Goal: Transaction & Acquisition: Purchase product/service

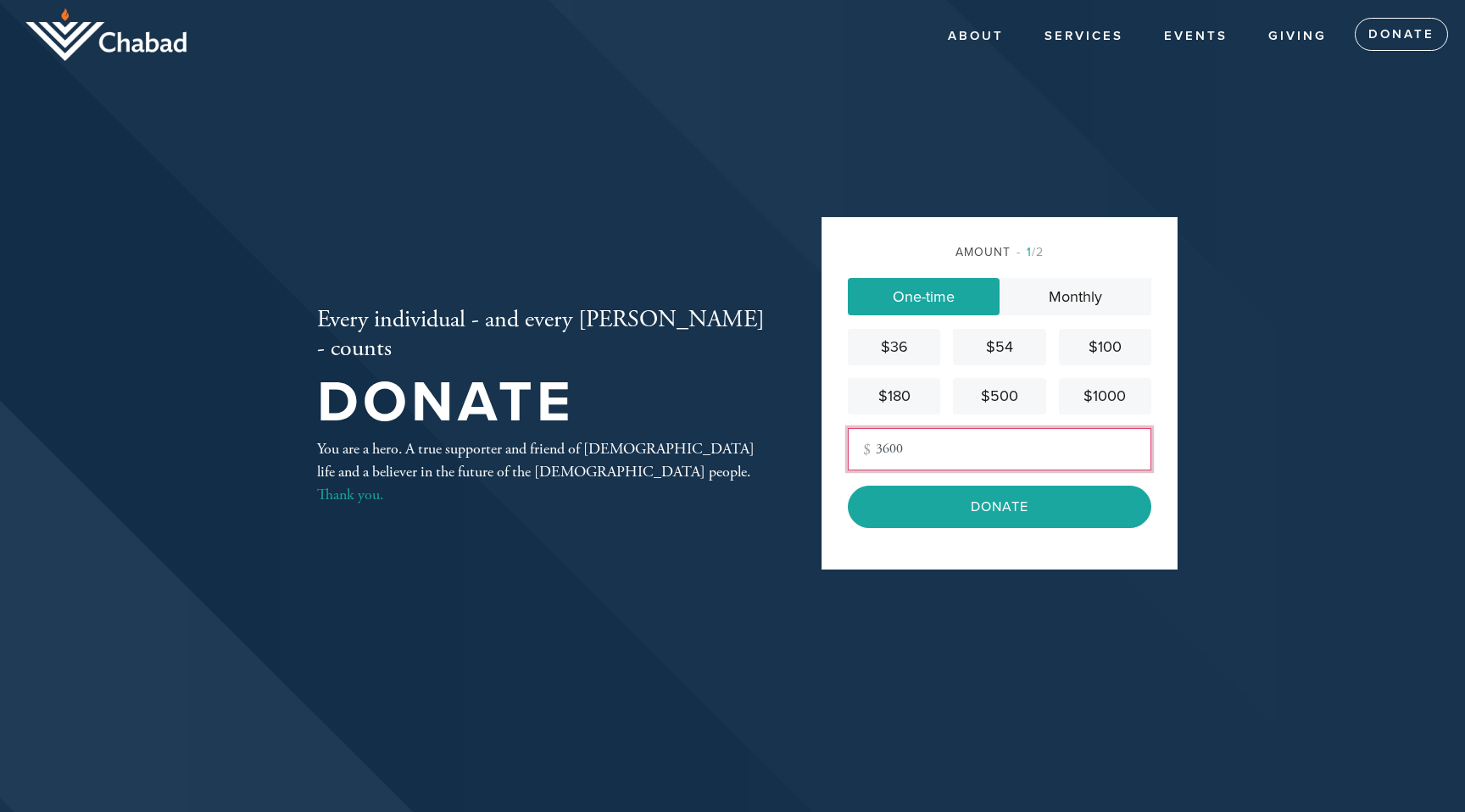
type input "3600"
click at [1307, 266] on header "About About Us Photos Contact A Home for [DEMOGRAPHIC_DATA] Services Community …" at bounding box center [732, 406] width 1465 height 812
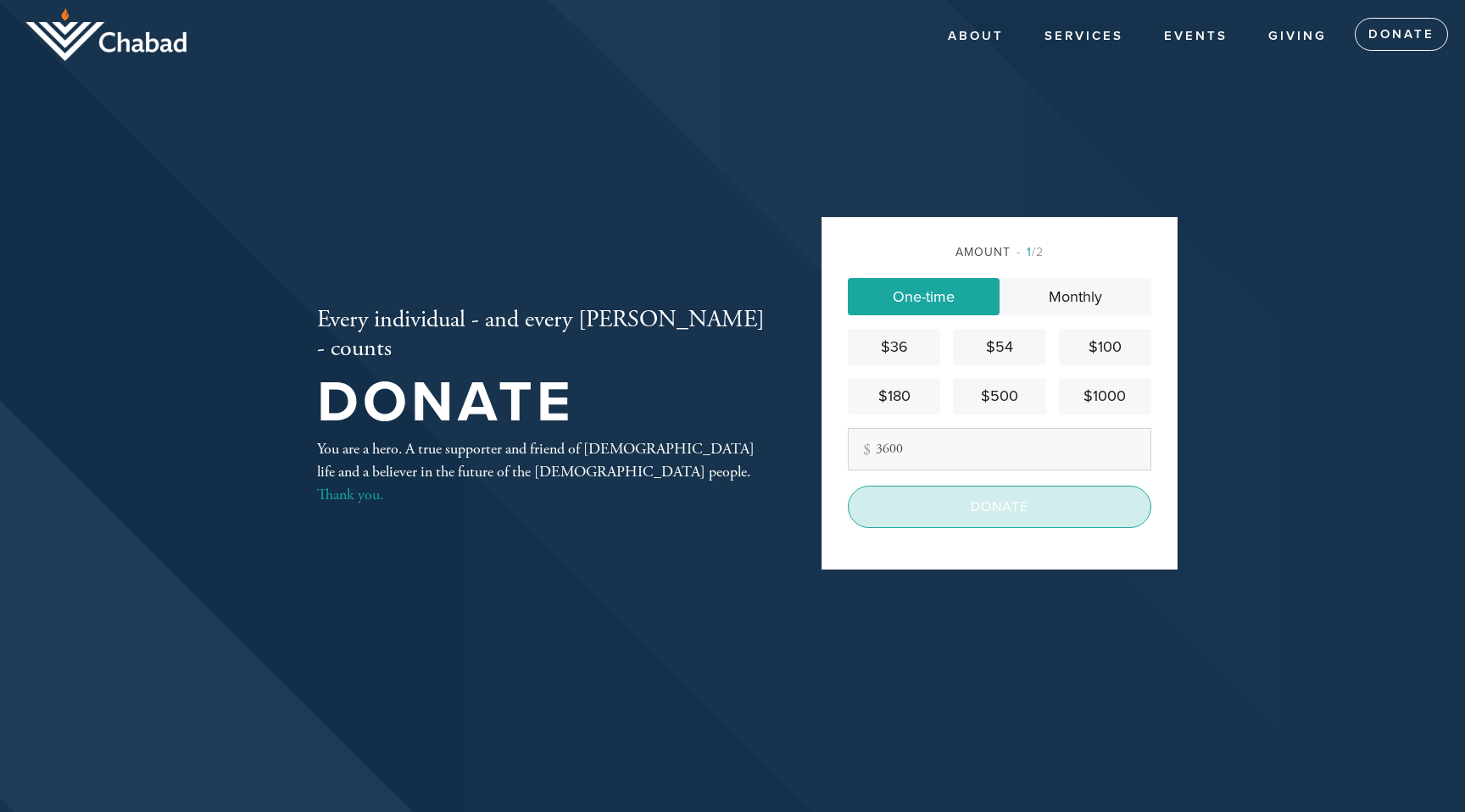
click at [1055, 501] on input "Donate" at bounding box center [1000, 506] width 304 height 42
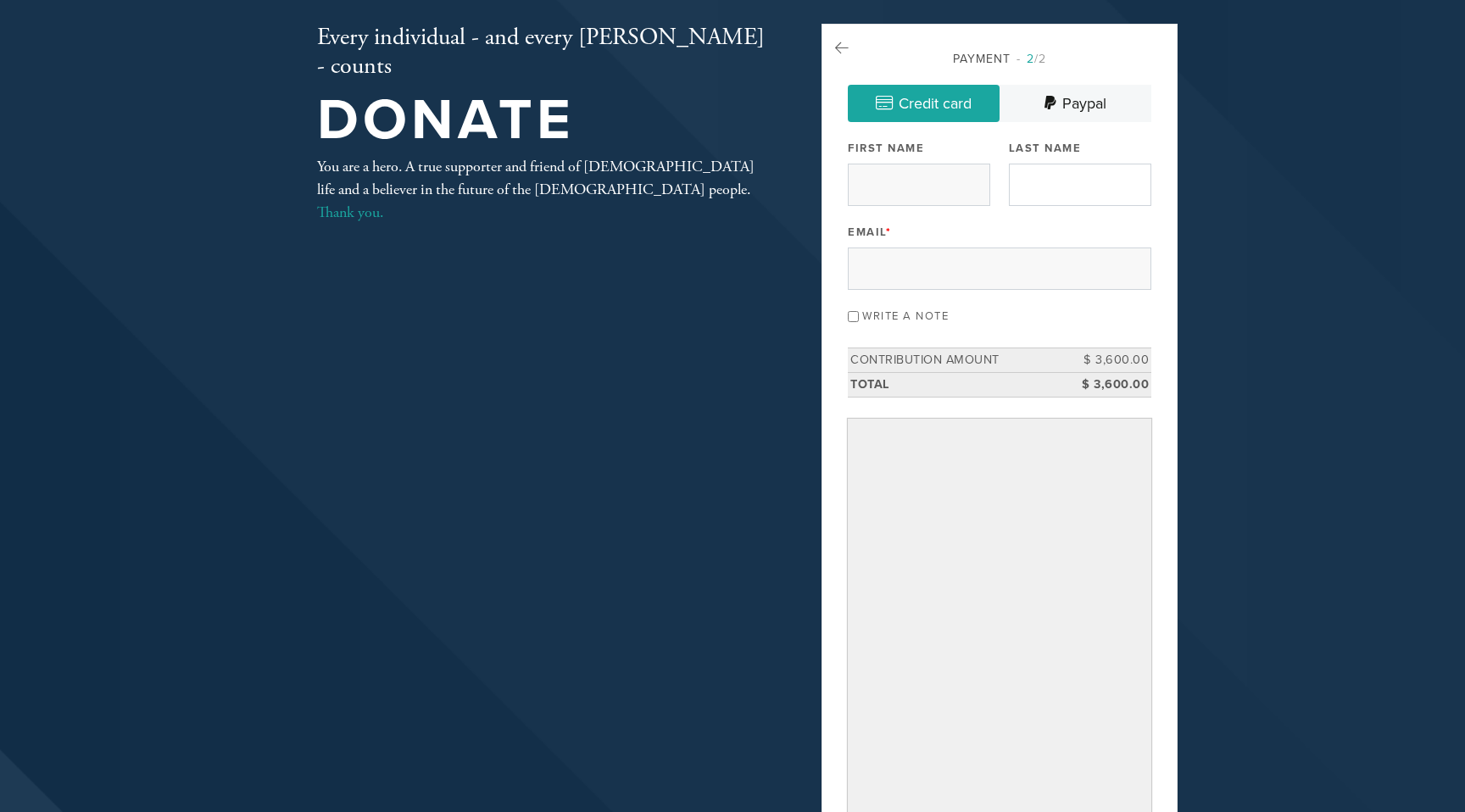
scroll to position [80, 0]
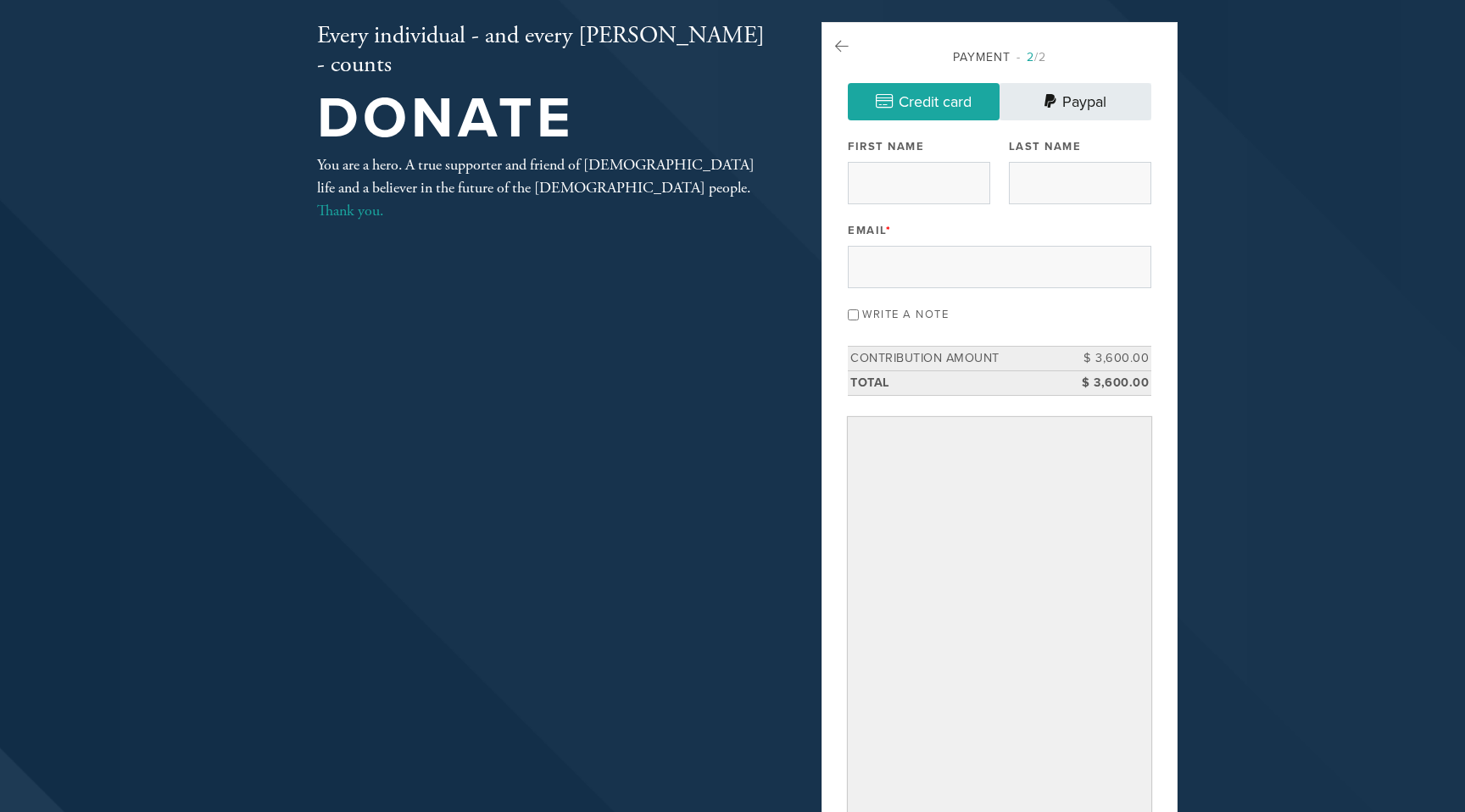
click at [1062, 109] on link "Paypal" at bounding box center [1075, 101] width 152 height 37
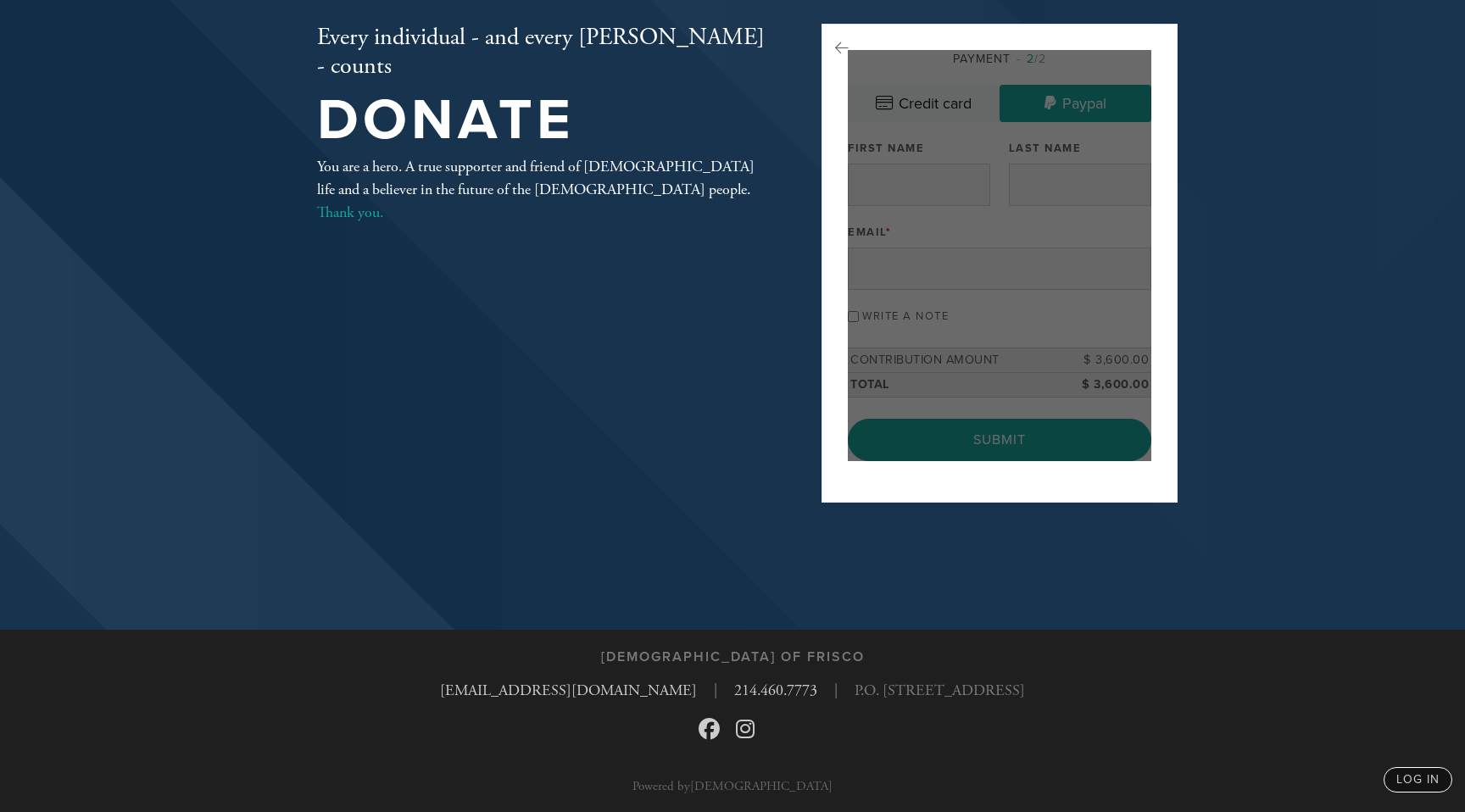
scroll to position [76, 0]
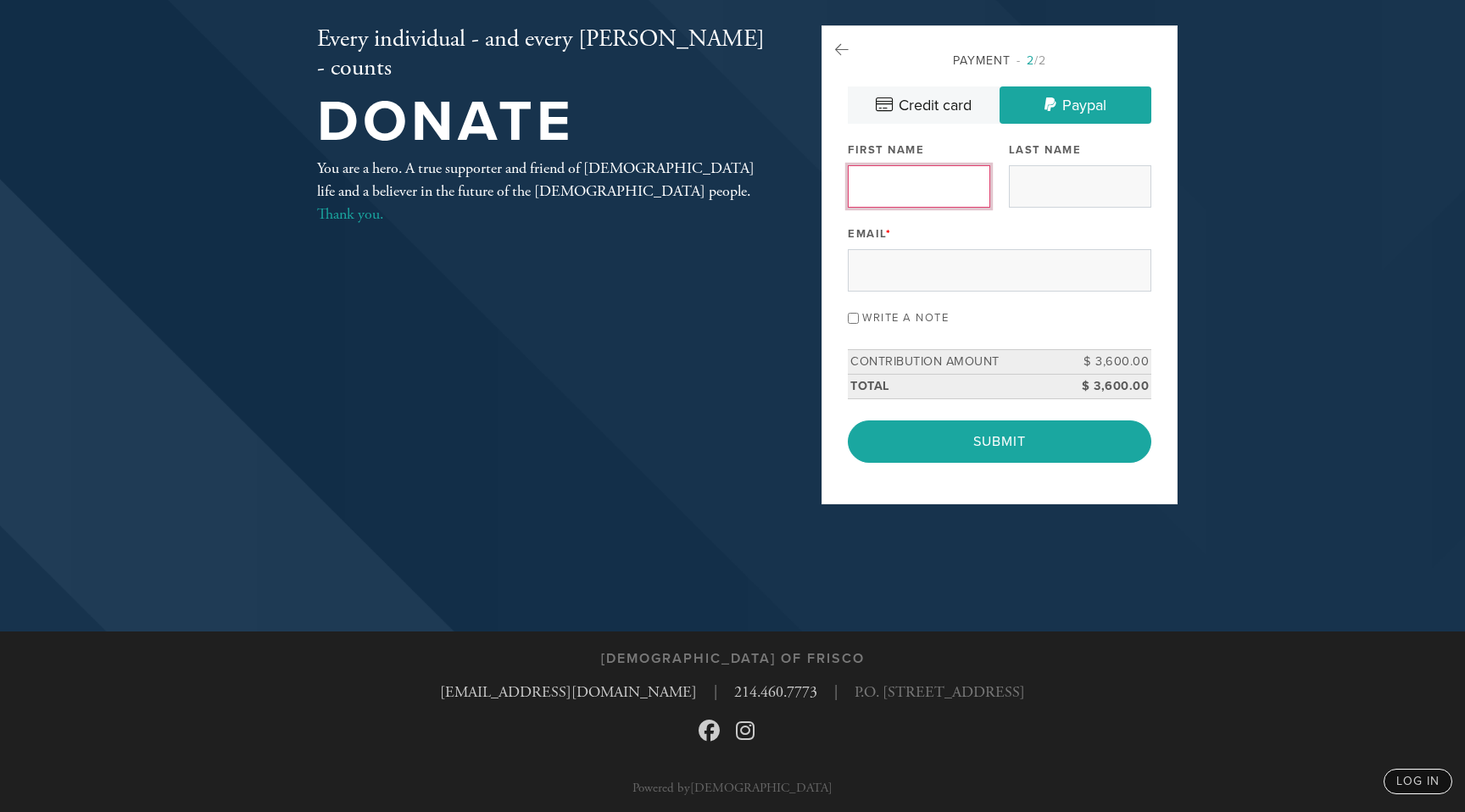
click at [937, 191] on input "First Name" at bounding box center [919, 186] width 143 height 42
type input "[PERSON_NAME]"
type input "l"
type input "Limonov"
click at [898, 283] on input "Email *" at bounding box center [1000, 270] width 304 height 42
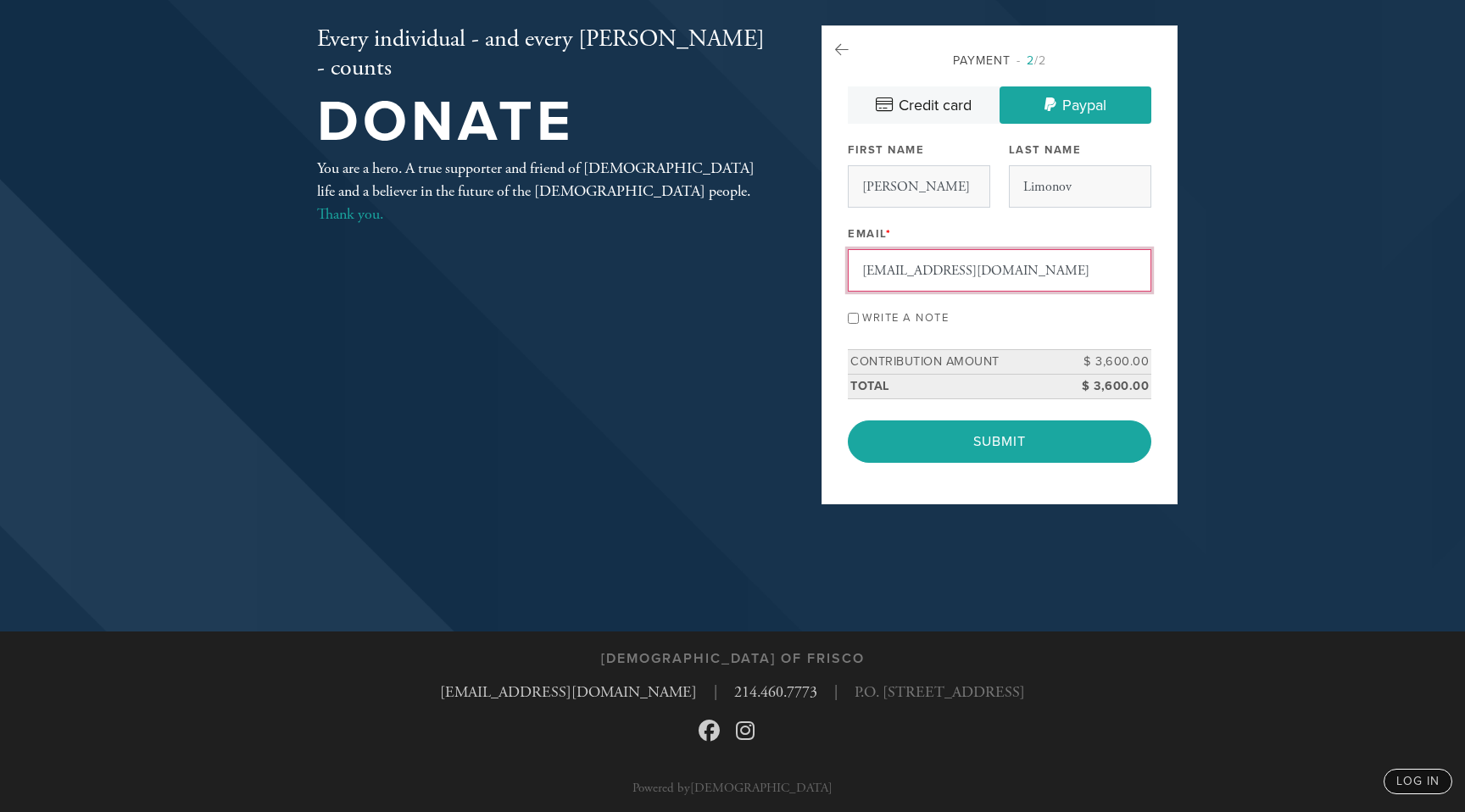
type input "dmitryli@gmail.com"
click at [849, 313] on input "Write a note" at bounding box center [853, 318] width 11 height 11
checkbox input "true"
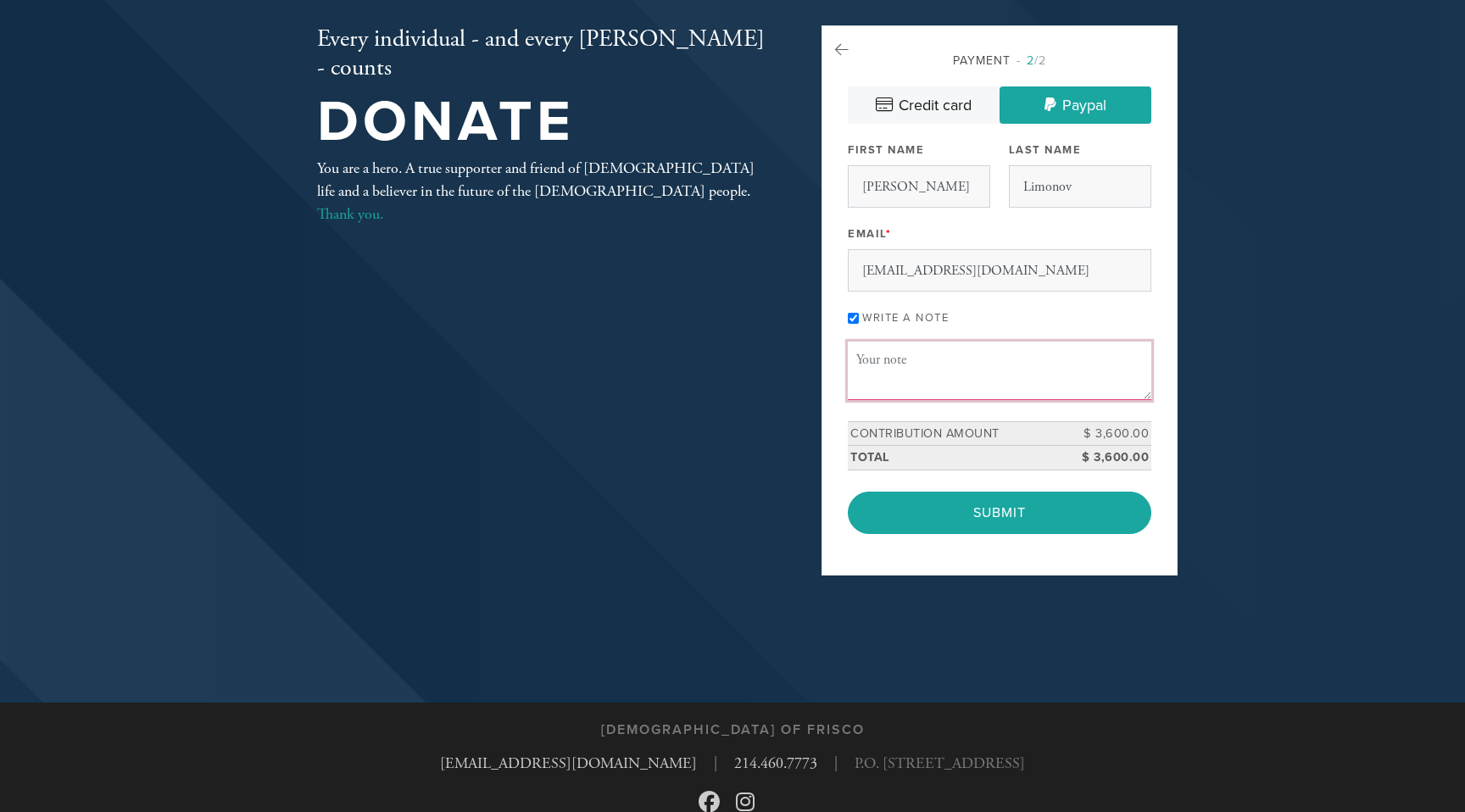
click at [903, 378] on textarea "Message or dedication" at bounding box center [1000, 371] width 304 height 58
type textarea "H"
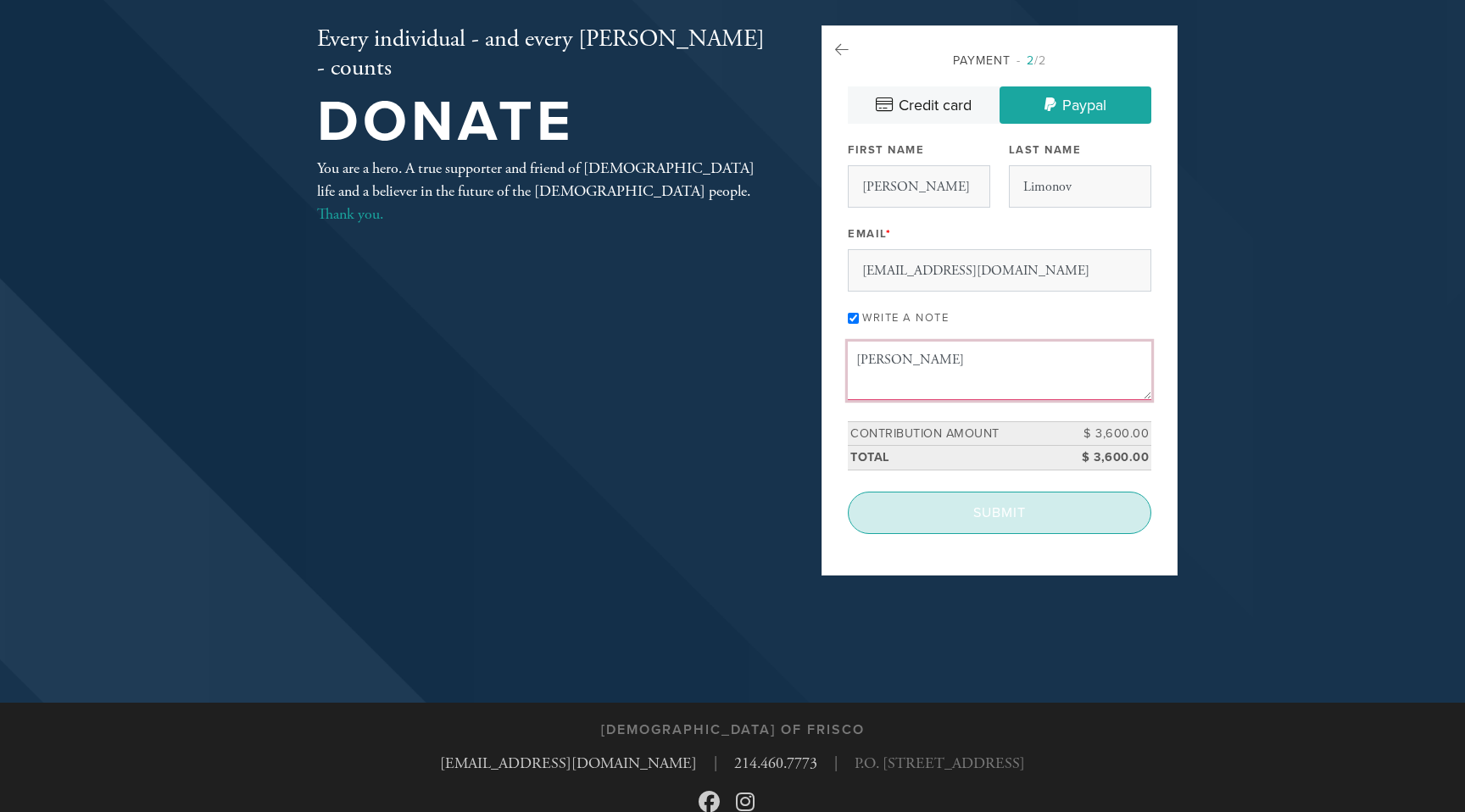
type textarea "Rosh shana sameah"
click at [940, 518] on input "Submit" at bounding box center [1000, 512] width 304 height 42
